Goal: Check status: Check status

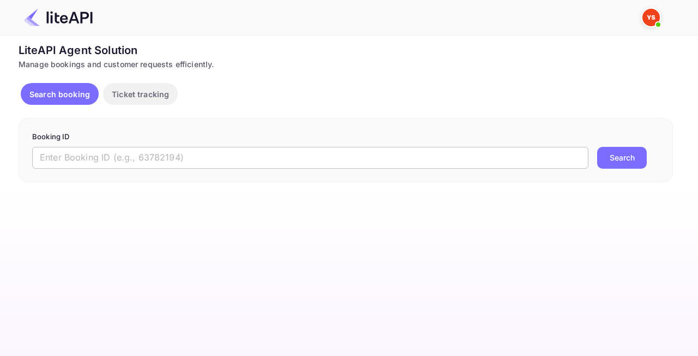
click at [247, 162] on input "text" at bounding box center [310, 158] width 557 height 22
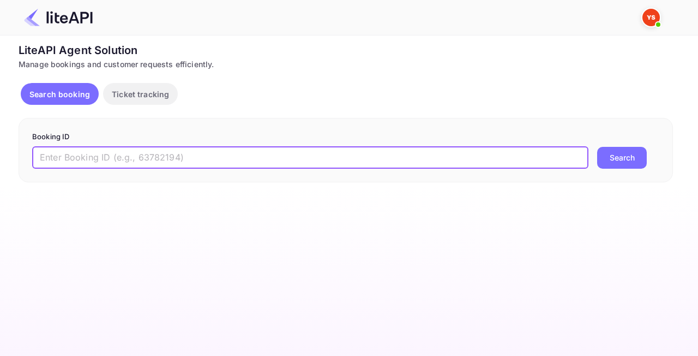
paste input "9198329"
type input "9198329"
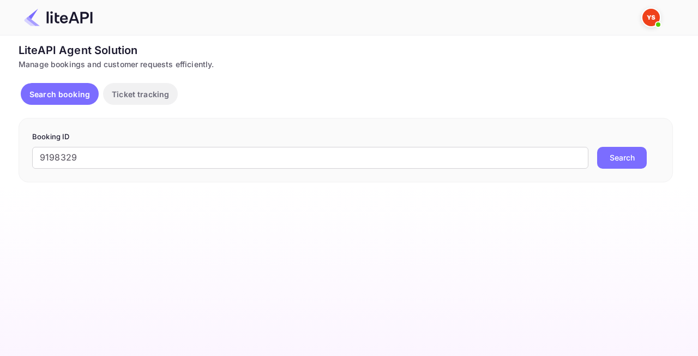
click at [614, 165] on button "Search" at bounding box center [622, 158] width 50 height 22
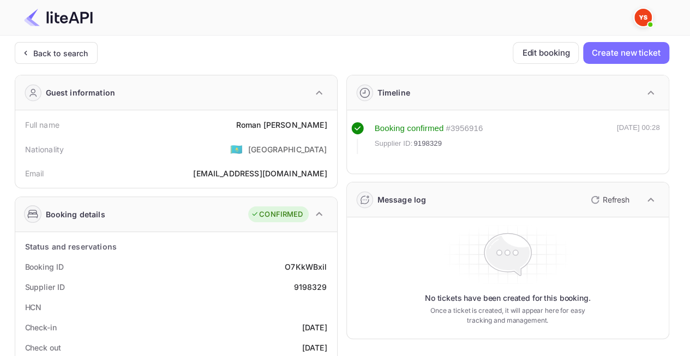
drag, startPoint x: 266, startPoint y: 123, endPoint x: 326, endPoint y: 132, distance: 60.7
click at [246, 118] on div "Full name [PERSON_NAME]" at bounding box center [176, 125] width 313 height 20
drag, startPoint x: 269, startPoint y: 122, endPoint x: 327, endPoint y: 122, distance: 58.4
click at [327, 122] on div "Full name [PERSON_NAME]" at bounding box center [176, 125] width 313 height 20
copy div "[PERSON_NAME]"
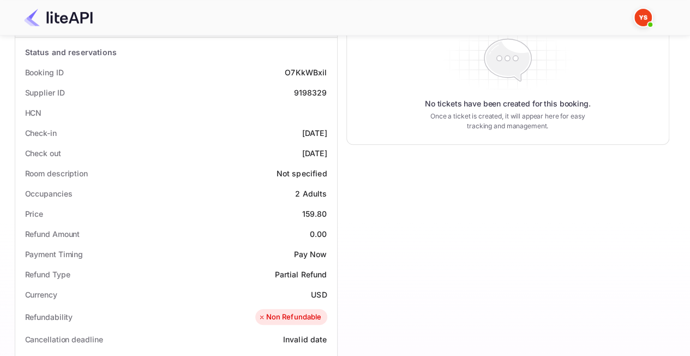
scroll to position [218, 0]
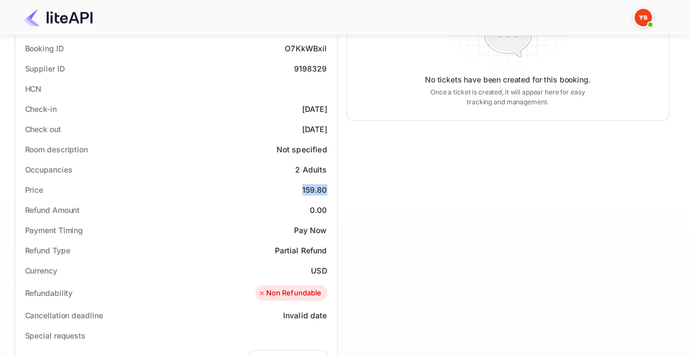
drag, startPoint x: 306, startPoint y: 186, endPoint x: 327, endPoint y: 186, distance: 21.8
click at [327, 186] on div "Price 159.80" at bounding box center [176, 190] width 313 height 20
copy div "159.80"
